Goal: Check status: Check status

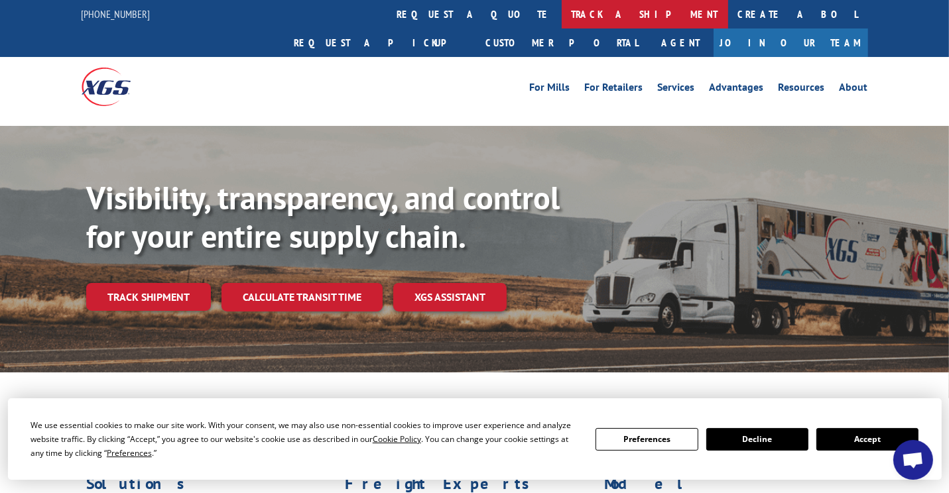
click at [562, 10] on link "track a shipment" at bounding box center [645, 14] width 166 height 29
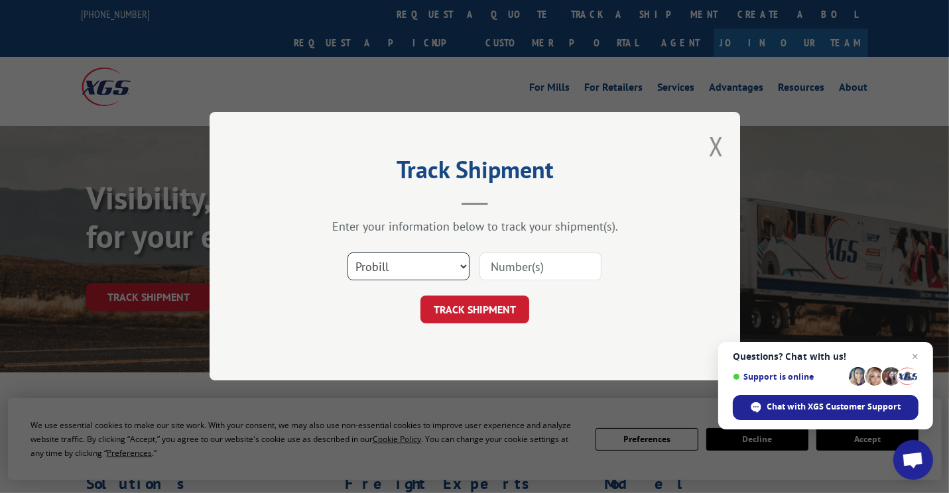
click at [456, 264] on select "Select category... Probill BOL PO" at bounding box center [409, 267] width 122 height 28
select select "bol"
click at [348, 253] on select "Select category... Probill BOL PO" at bounding box center [409, 267] width 122 height 28
click at [541, 264] on input at bounding box center [541, 267] width 122 height 28
type input "5140328"
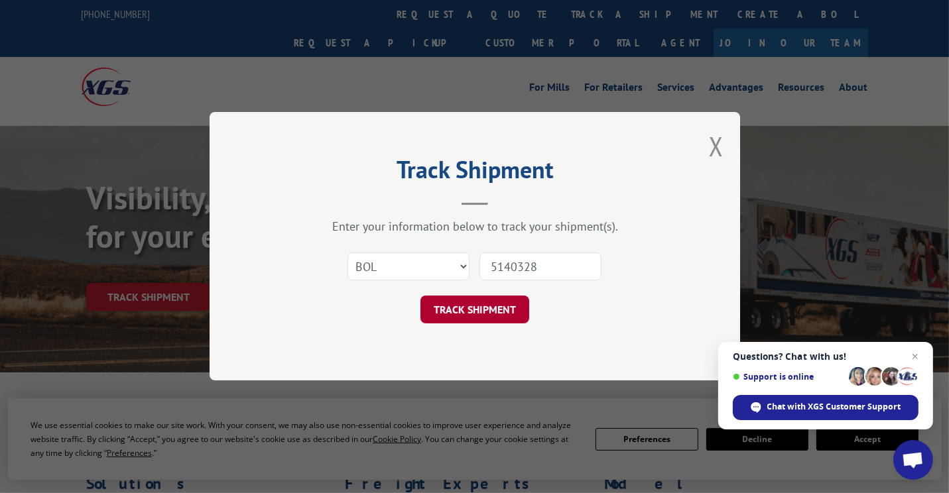
click at [482, 305] on button "TRACK SHIPMENT" at bounding box center [475, 310] width 109 height 28
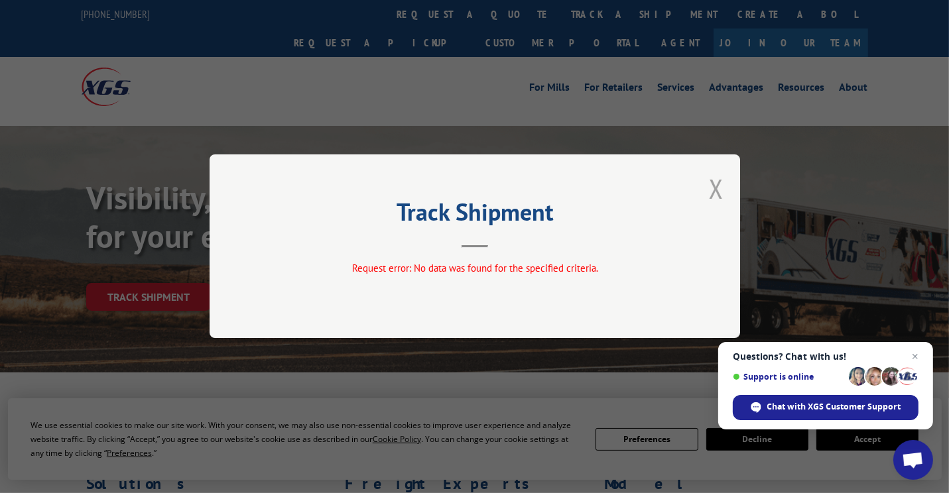
click at [722, 190] on button "Close modal" at bounding box center [716, 188] width 15 height 35
